Goal: Information Seeking & Learning: Learn about a topic

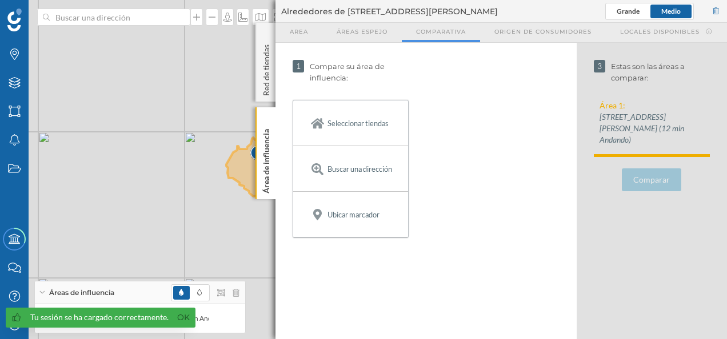
click at [181, 251] on div "© Mapbox © OpenStreetMap Improve this map" at bounding box center [363, 169] width 727 height 339
click at [260, 32] on div "Red de tiendas" at bounding box center [265, 62] width 20 height 79
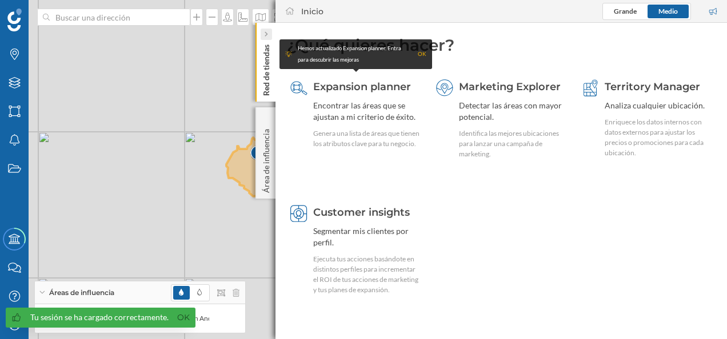
click at [264, 30] on icon at bounding box center [265, 34] width 3 height 11
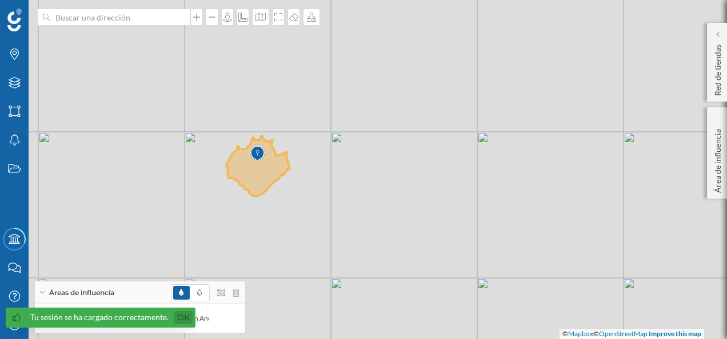
click at [175, 318] on link "Ok" at bounding box center [183, 317] width 18 height 13
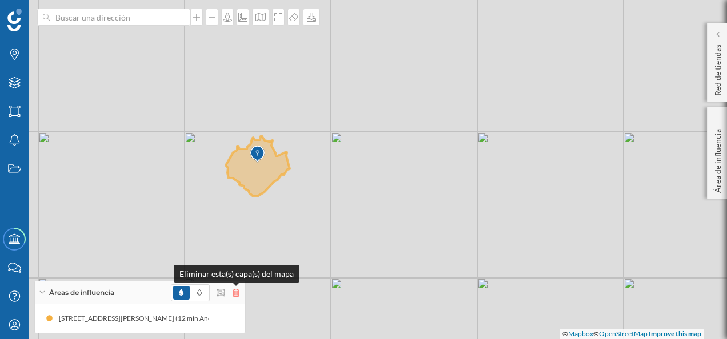
click at [233, 291] on icon at bounding box center [236, 293] width 7 height 8
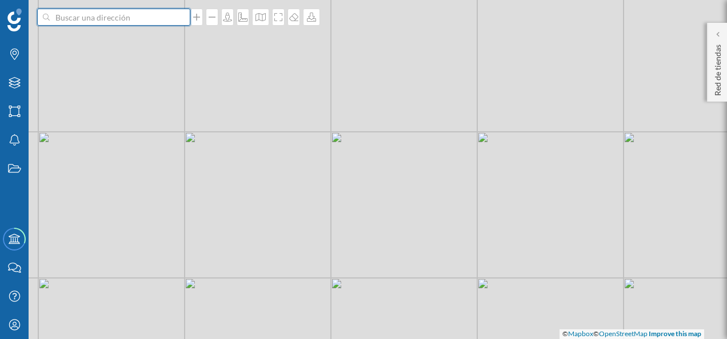
click at [126, 19] on input at bounding box center [114, 17] width 128 height 17
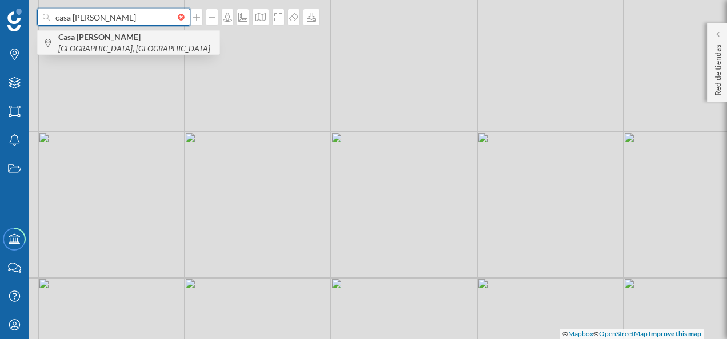
type input "casa [PERSON_NAME]"
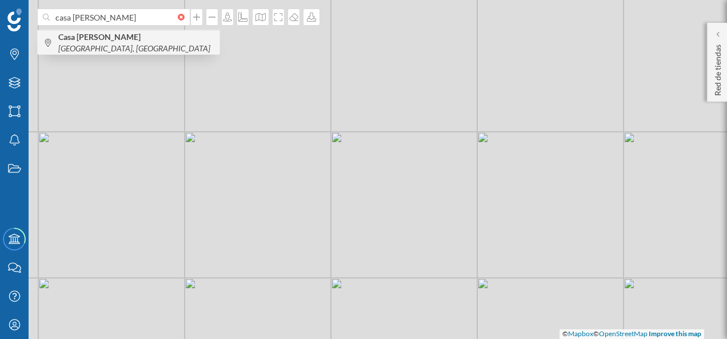
click at [104, 47] on span "Casa [PERSON_NAME] [GEOGRAPHIC_DATA], [GEOGRAPHIC_DATA]" at bounding box center [135, 42] width 155 height 23
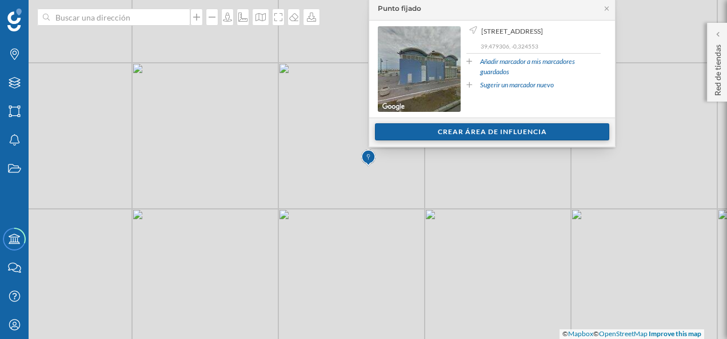
click at [497, 129] on div "Crear área de influencia" at bounding box center [492, 131] width 234 height 17
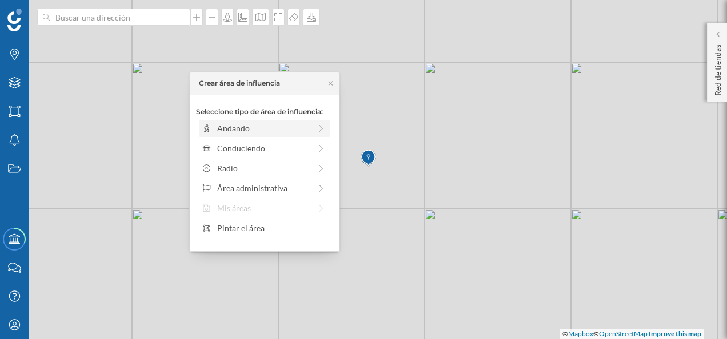
click at [230, 125] on div "Andando" at bounding box center [263, 128] width 93 height 12
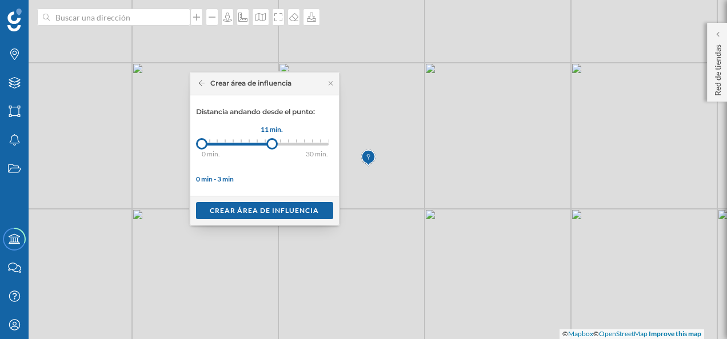
drag, startPoint x: 213, startPoint y: 147, endPoint x: 271, endPoint y: 141, distance: 59.2
click at [271, 141] on div at bounding box center [271, 143] width 11 height 11
drag, startPoint x: 271, startPoint y: 141, endPoint x: 279, endPoint y: 143, distance: 7.8
click at [279, 142] on div at bounding box center [279, 143] width 11 height 11
click at [260, 205] on div "Crear área de influencia" at bounding box center [264, 210] width 137 height 17
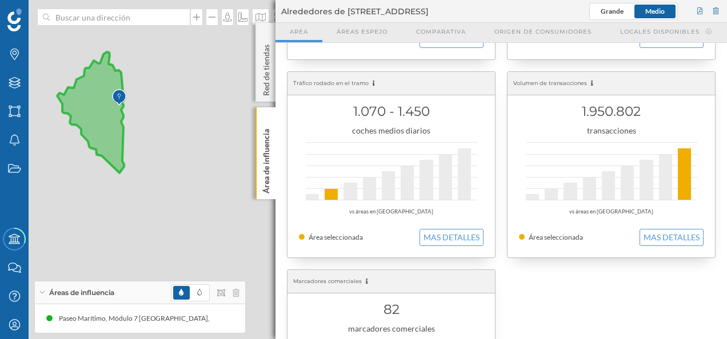
scroll to position [505, 0]
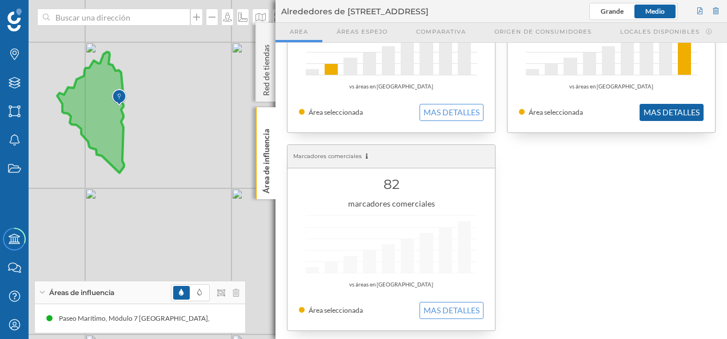
click at [669, 110] on button "MAS DETALLES" at bounding box center [672, 112] width 64 height 17
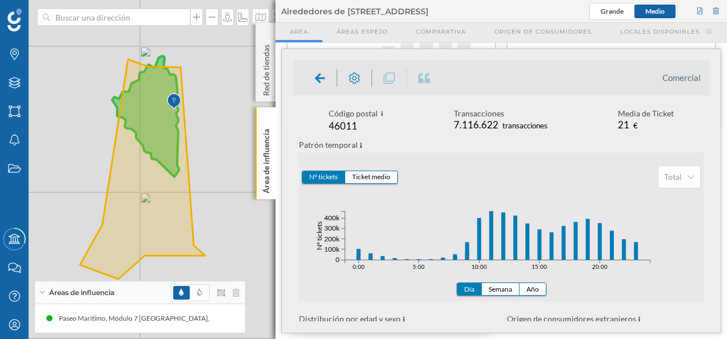
scroll to position [57, 0]
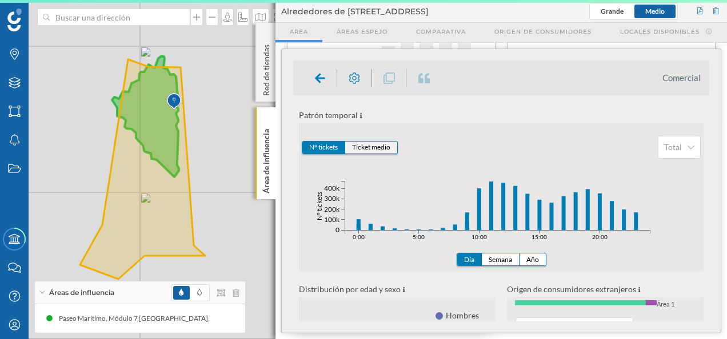
click at [369, 150] on button "Ticket medio" at bounding box center [371, 148] width 52 height 12
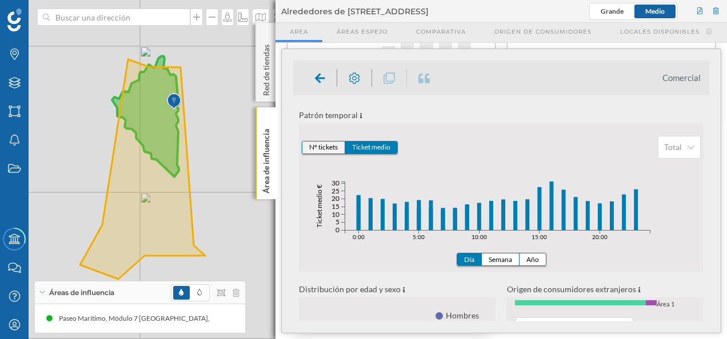
click at [313, 142] on button "Nº tickets" at bounding box center [323, 148] width 43 height 12
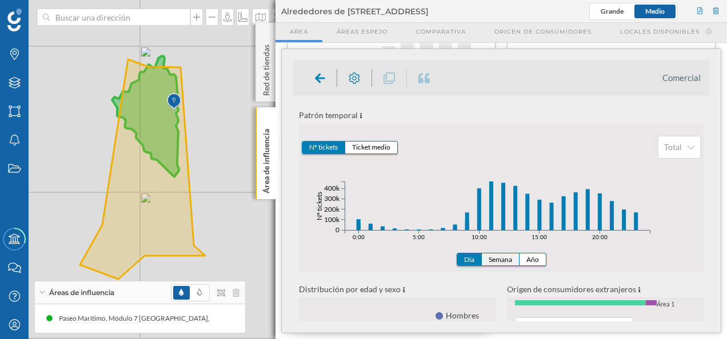
click at [501, 259] on button "Semana" at bounding box center [501, 260] width 38 height 12
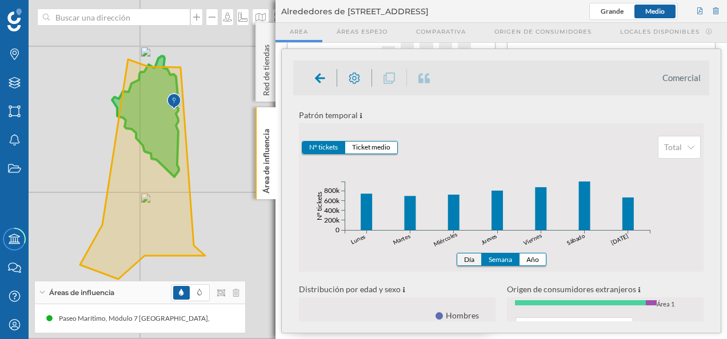
click at [466, 262] on button "Día" at bounding box center [469, 260] width 25 height 12
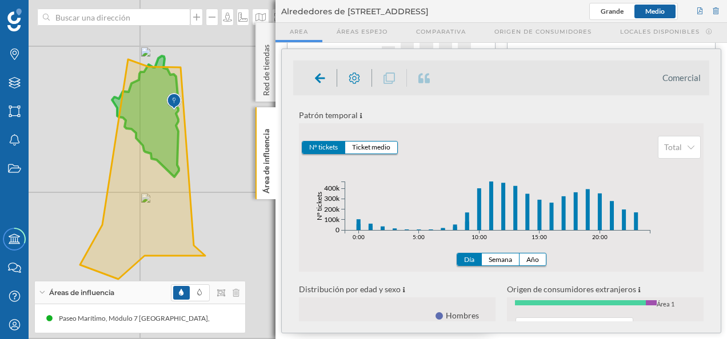
click at [161, 121] on icon at bounding box center [145, 116] width 67 height 121
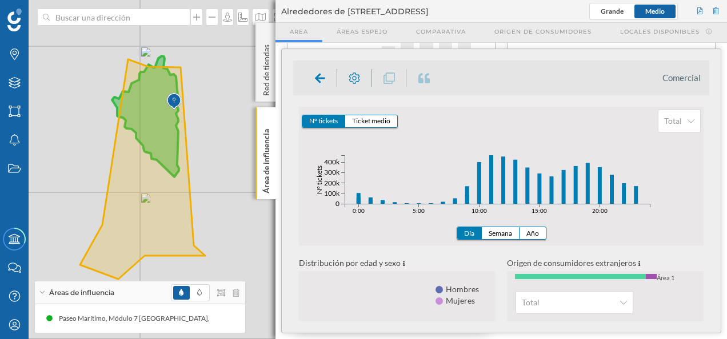
scroll to position [0, 0]
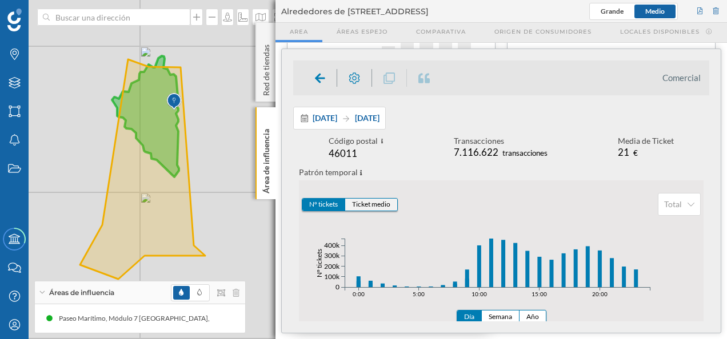
click at [366, 203] on button "Ticket medio" at bounding box center [371, 205] width 52 height 12
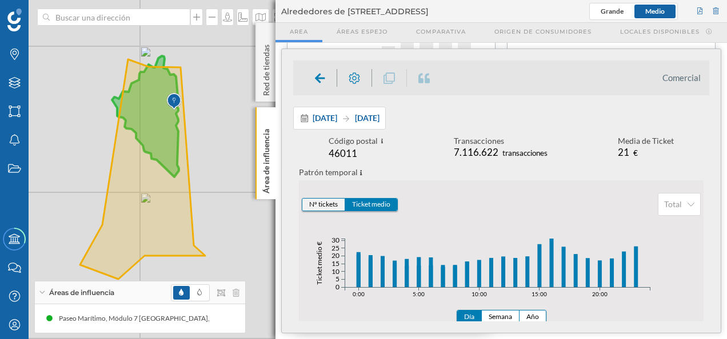
click at [326, 203] on button "Nº tickets" at bounding box center [323, 205] width 43 height 12
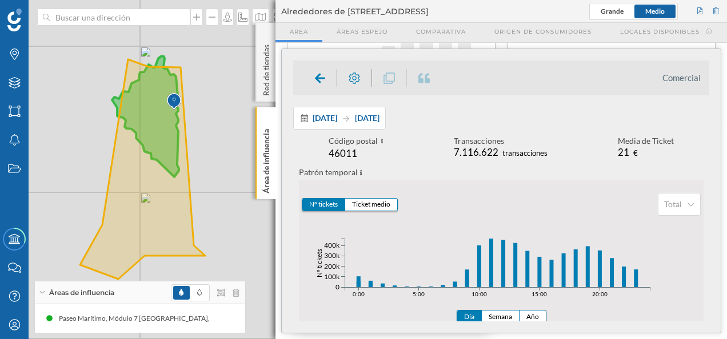
scroll to position [57, 0]
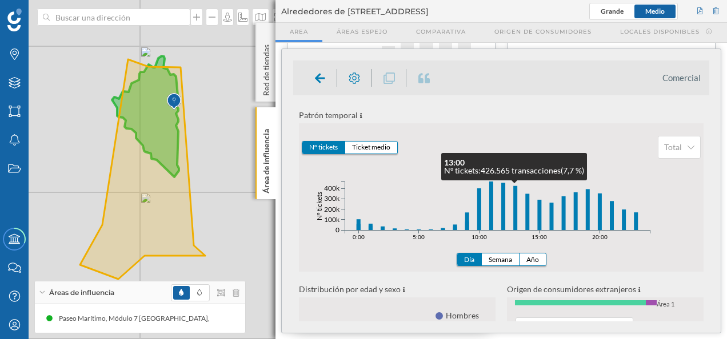
drag, startPoint x: 517, startPoint y: 222, endPoint x: 458, endPoint y: 118, distance: 118.7
click at [458, 118] on p "Patrón temporal" at bounding box center [501, 115] width 405 height 13
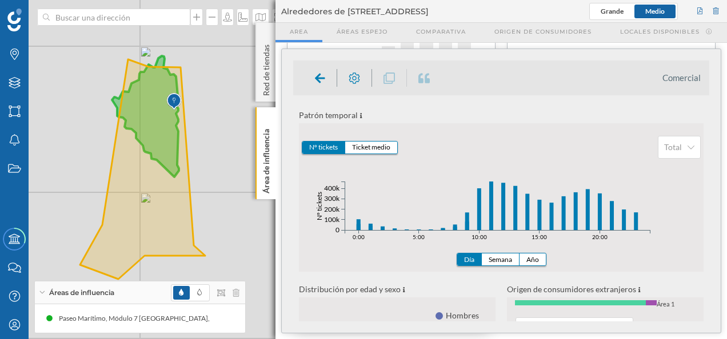
scroll to position [0, 0]
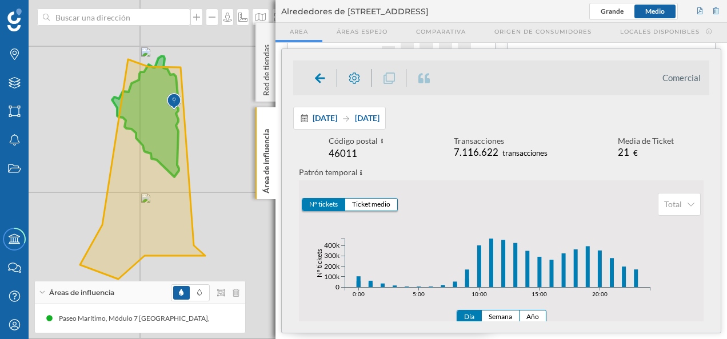
click at [320, 81] on icon at bounding box center [320, 78] width 10 height 10
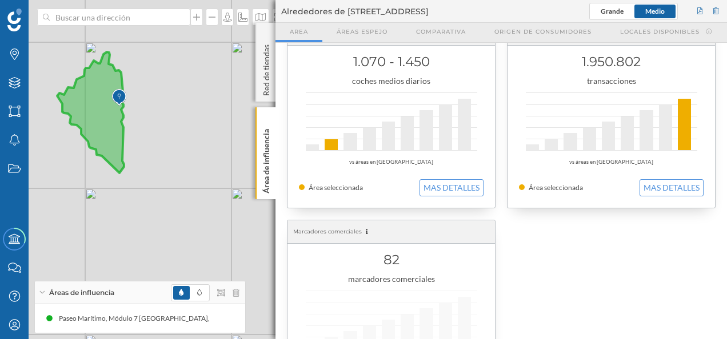
scroll to position [390, 0]
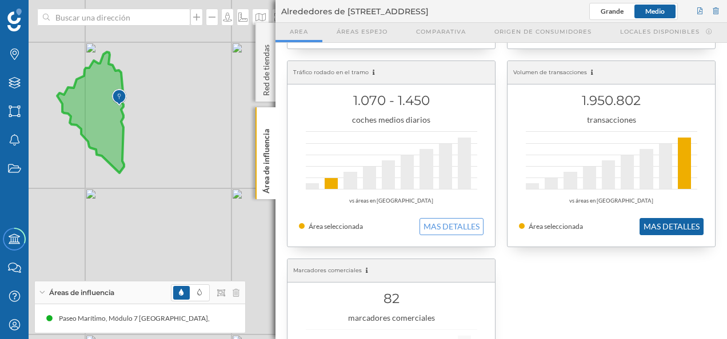
click at [659, 223] on button "MAS DETALLES" at bounding box center [672, 226] width 64 height 17
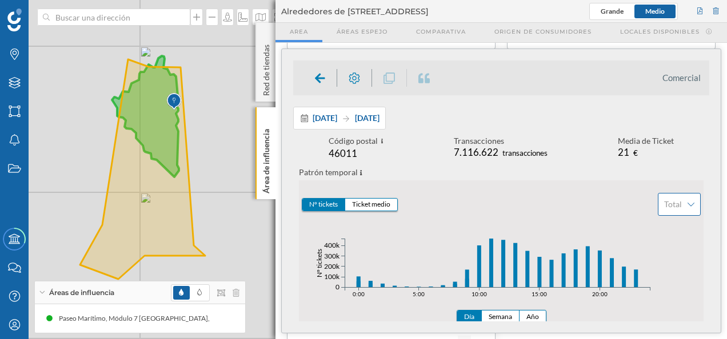
click at [694, 201] on div "Total" at bounding box center [679, 204] width 43 height 23
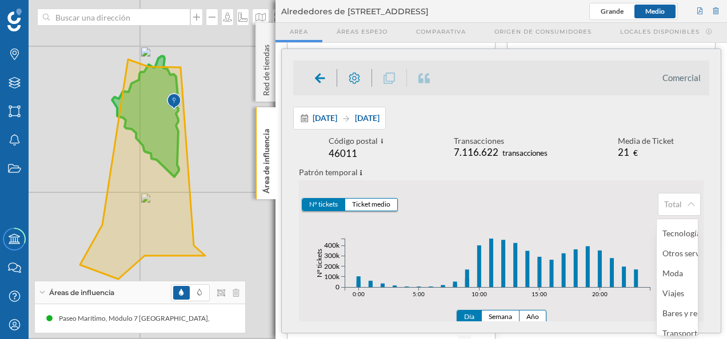
scroll to position [114, 0]
click at [677, 257] on div "Bares y restaurantes" at bounding box center [694, 257] width 72 height 10
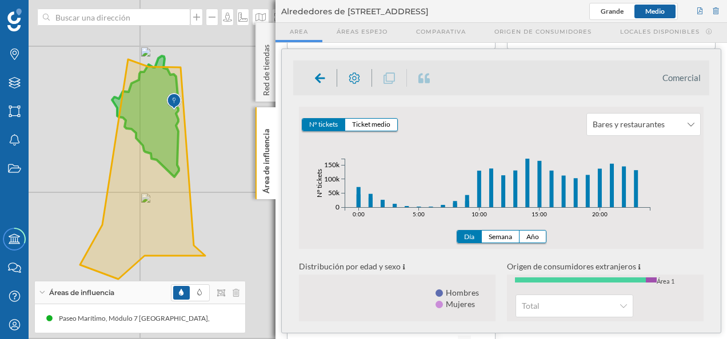
scroll to position [57, 0]
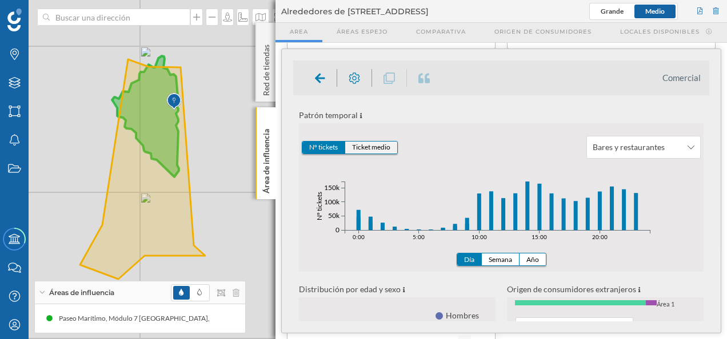
click at [379, 150] on button "Ticket medio" at bounding box center [371, 148] width 52 height 12
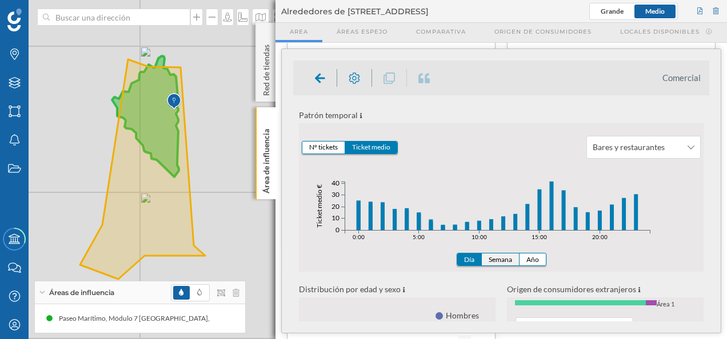
click at [498, 261] on button "Semana" at bounding box center [501, 260] width 38 height 12
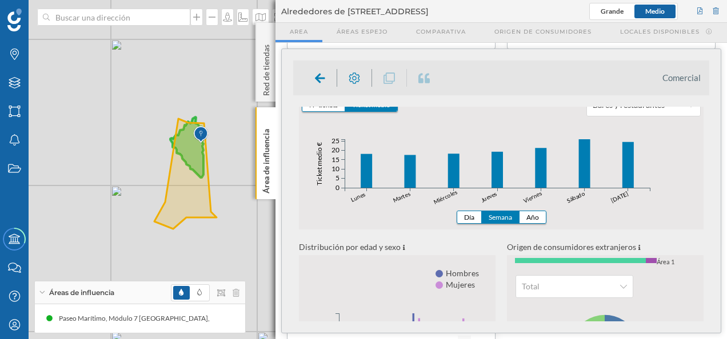
scroll to position [0, 0]
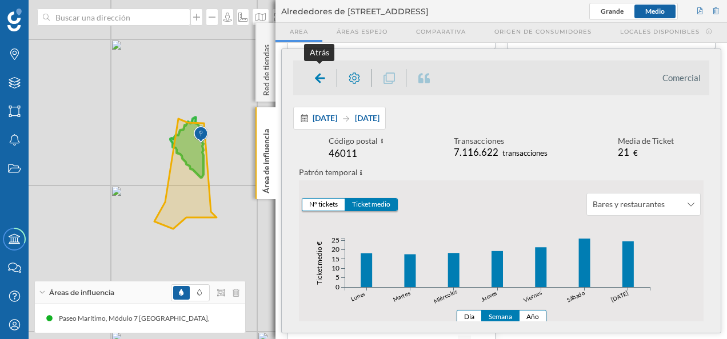
click at [322, 74] on icon at bounding box center [320, 78] width 10 height 11
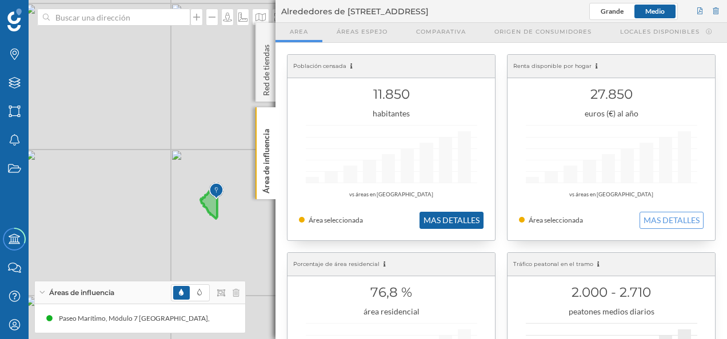
click at [435, 213] on button "MAS DETALLES" at bounding box center [451, 220] width 64 height 17
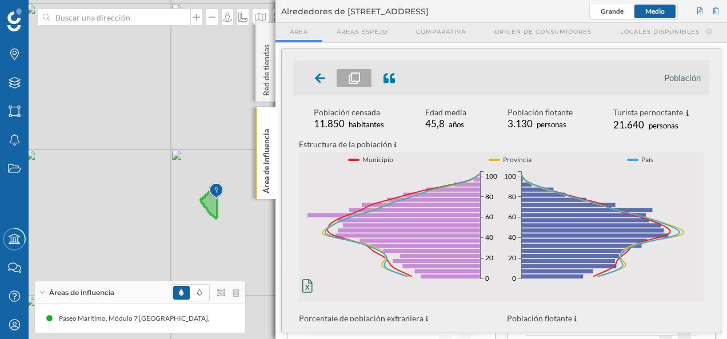
click at [326, 80] on div at bounding box center [320, 78] width 34 height 18
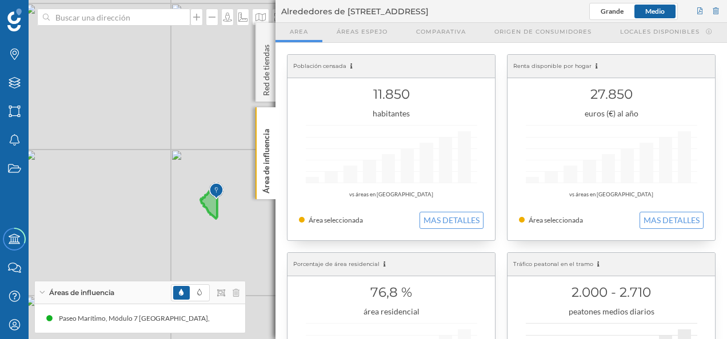
drag, startPoint x: 591, startPoint y: 94, endPoint x: 644, endPoint y: 94, distance: 52.6
click at [644, 94] on h1 "27.850" at bounding box center [611, 94] width 185 height 22
drag, startPoint x: 644, startPoint y: 94, endPoint x: 615, endPoint y: 89, distance: 29.1
copy h1 "27.850"
click at [273, 82] on div "Red de tiendas" at bounding box center [265, 62] width 20 height 79
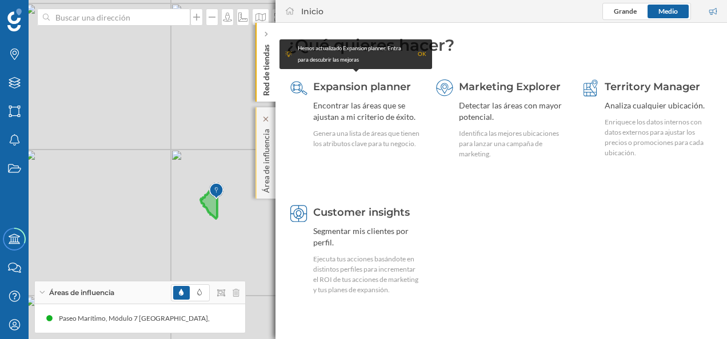
click at [256, 162] on div "Área de influencia" at bounding box center [265, 152] width 20 height 91
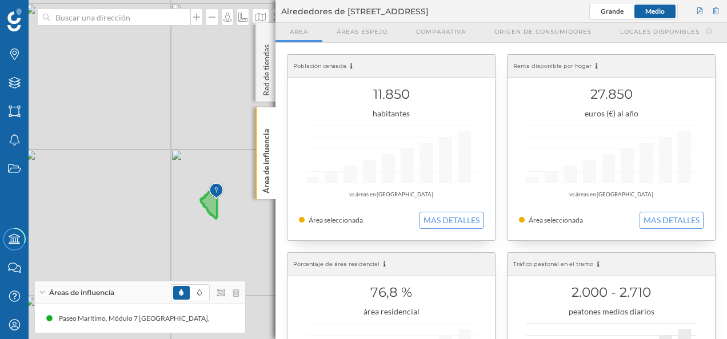
click at [508, 189] on div "27.850 euros (€) al año vs áreas en [GEOGRAPHIC_DATA] Área seleccionada MAS DET…" at bounding box center [611, 148] width 207 height 186
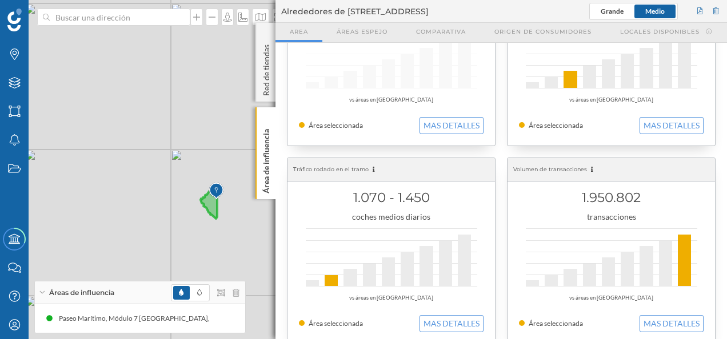
scroll to position [343, 0]
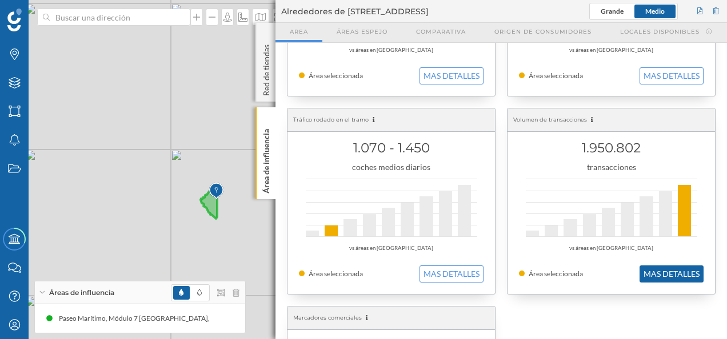
click at [672, 267] on button "MAS DETALLES" at bounding box center [672, 274] width 64 height 17
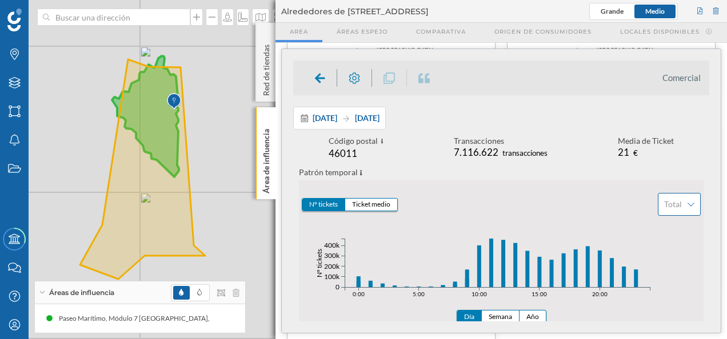
click at [681, 199] on div "Total" at bounding box center [679, 204] width 43 height 23
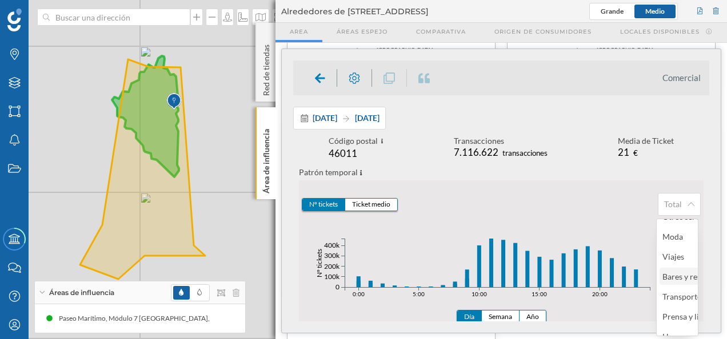
click at [670, 273] on div "Bares y restaurantes" at bounding box center [693, 277] width 72 height 10
